Goal: Task Accomplishment & Management: Complete application form

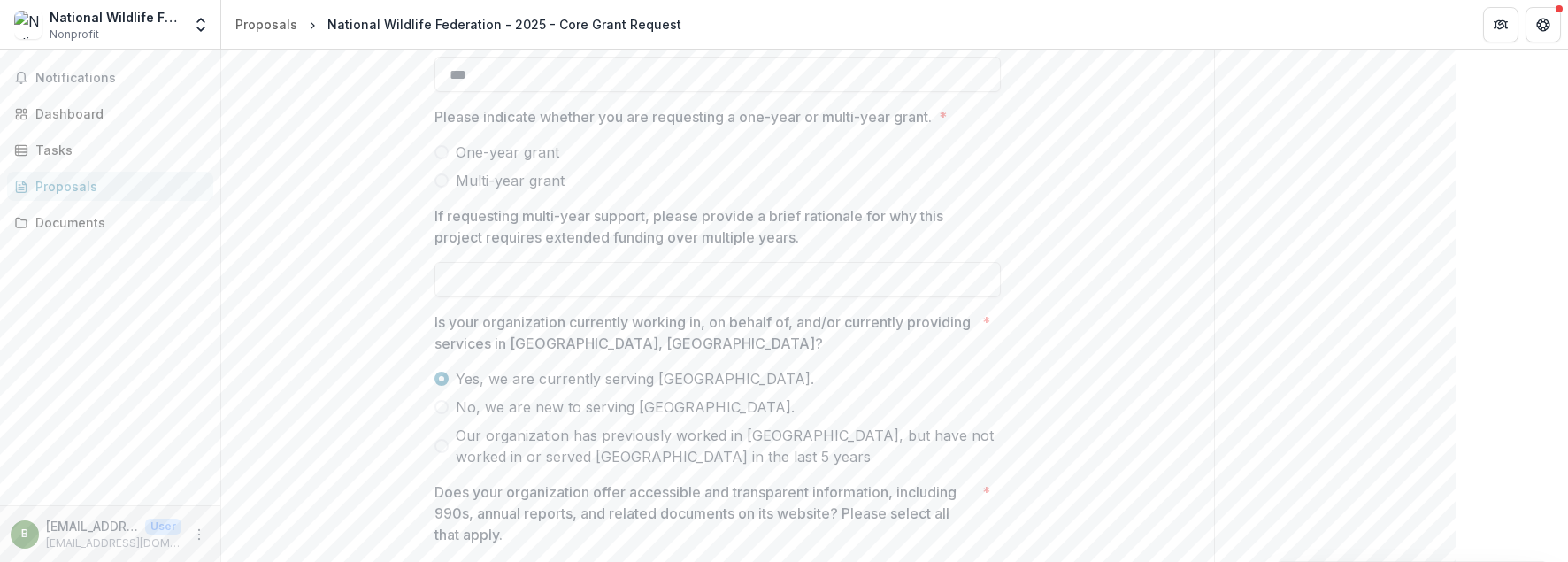
scroll to position [2005, 0]
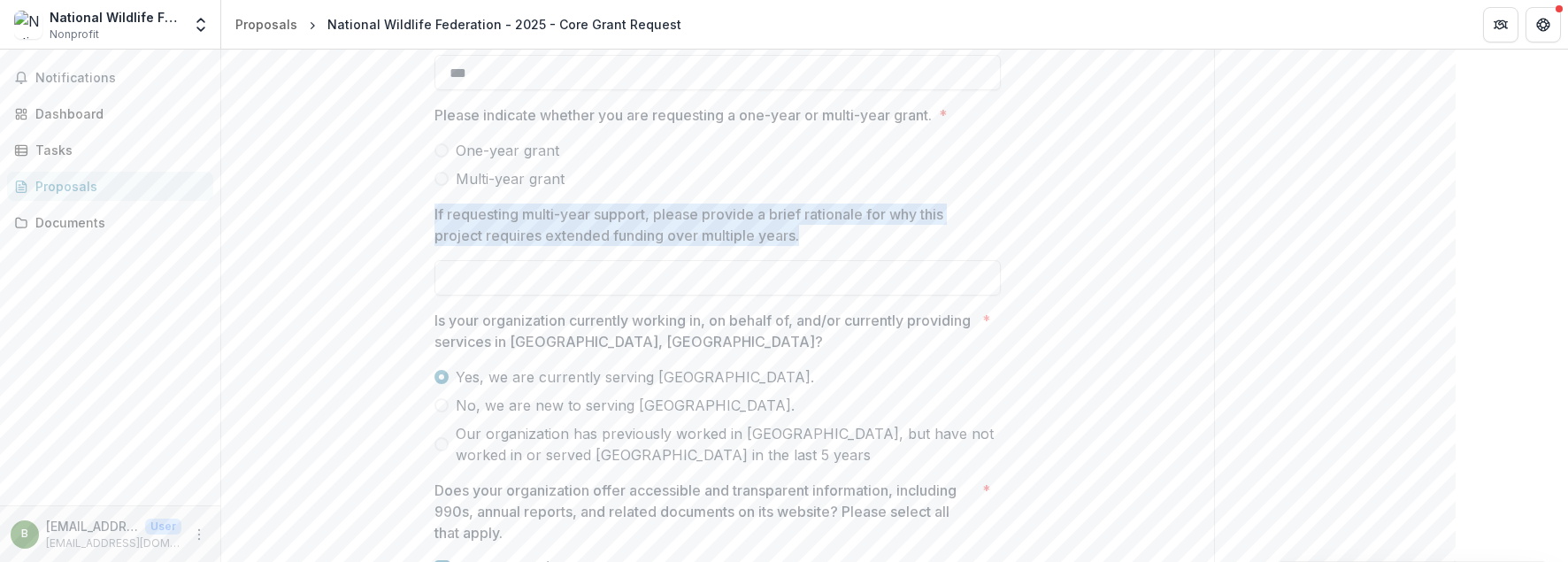
drag, startPoint x: 803, startPoint y: 266, endPoint x: 414, endPoint y: 210, distance: 393.0
copy div "Multi-year grant If requesting multi-year support, please provide a brief ratio…"
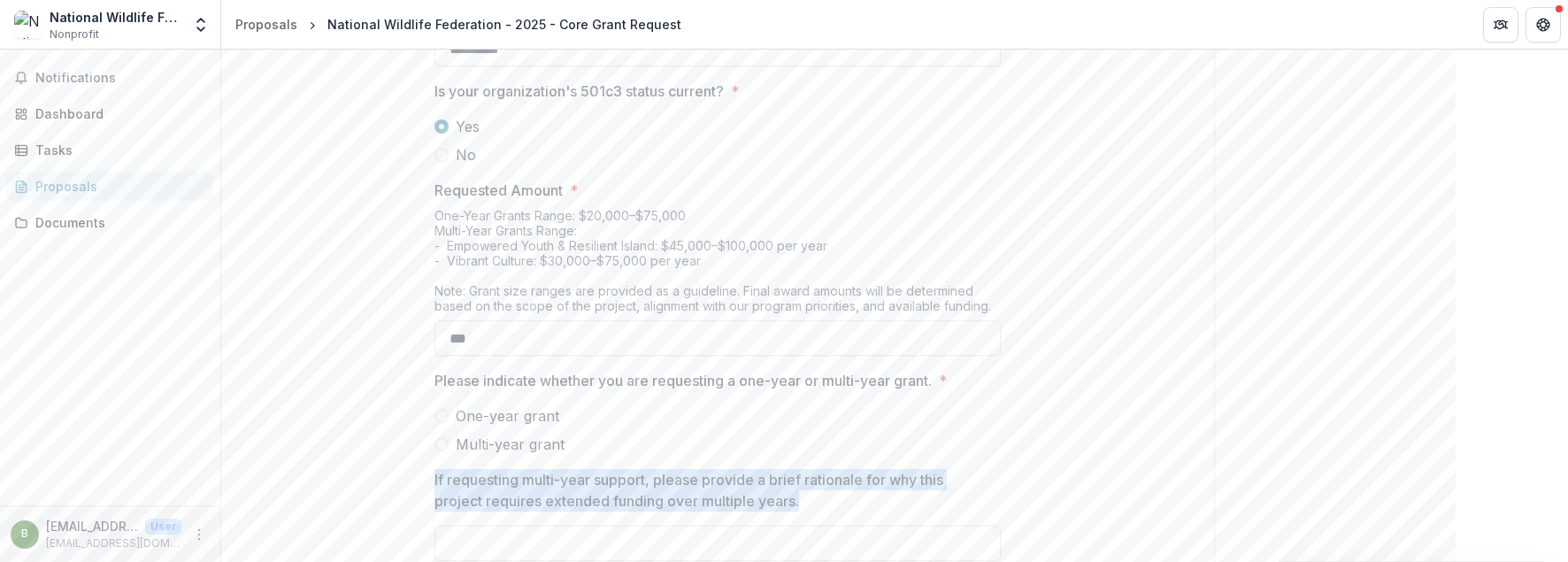
scroll to position [1829, 0]
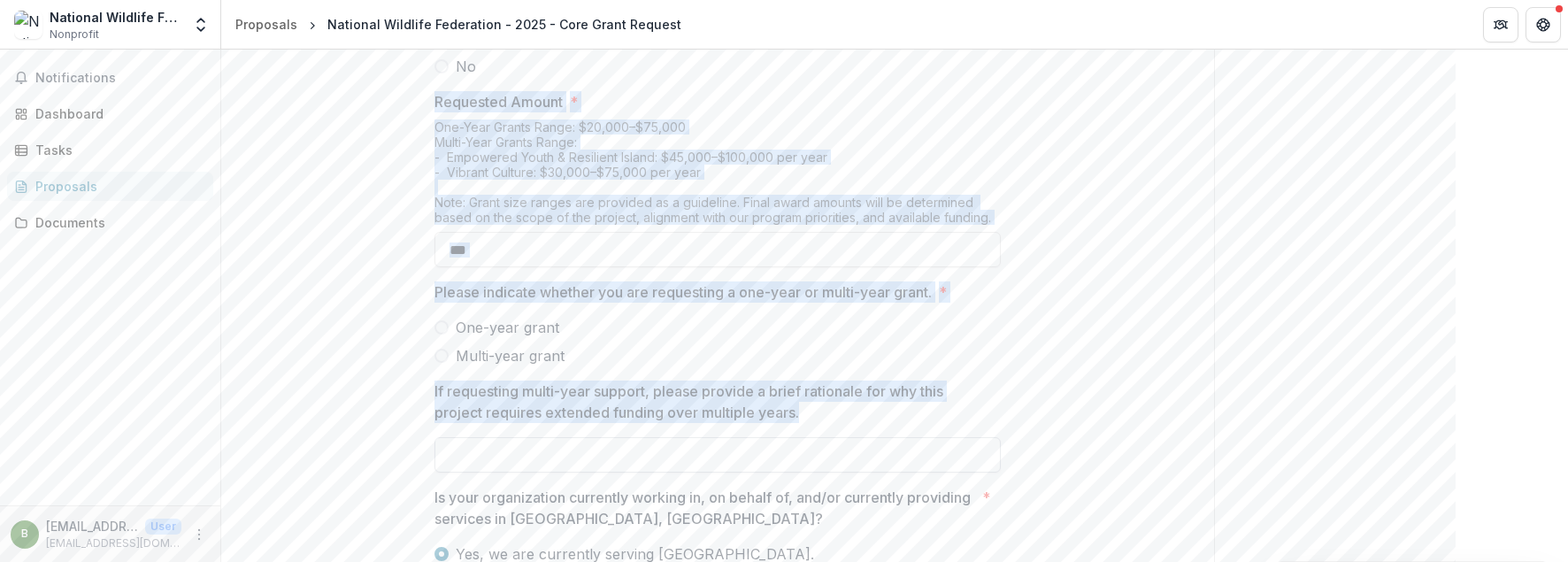
drag, startPoint x: 434, startPoint y: 119, endPoint x: 808, endPoint y: 457, distance: 504.1
copy div "Requested Amount * One-Year Grants Range: $20,000–$75,000 Multi-Year Grants Ran…"
click at [823, 302] on p "Please indicate whether you are requesting a one-year or multi-year grant." at bounding box center [683, 291] width 497 height 21
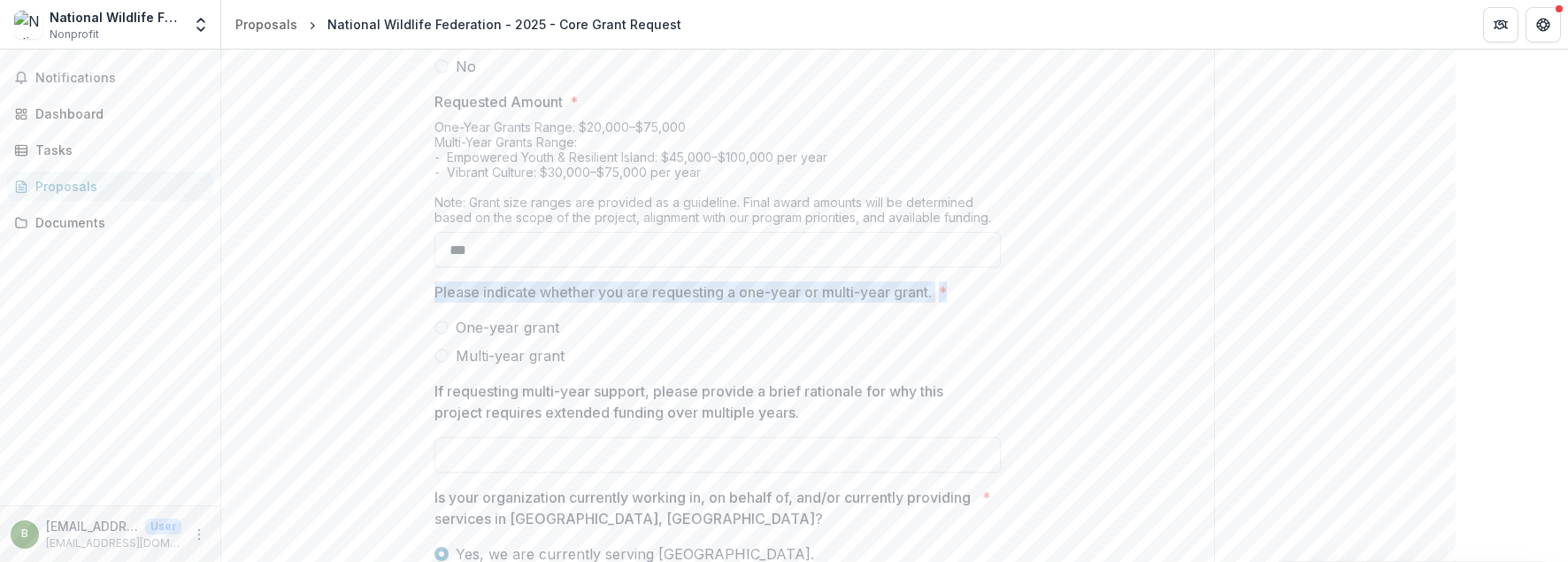
drag, startPoint x: 955, startPoint y: 316, endPoint x: 429, endPoint y: 322, distance: 526.0
copy span "Please indicate whether you are requesting a one-year or multi-year grant. *"
